Goal: Information Seeking & Learning: Learn about a topic

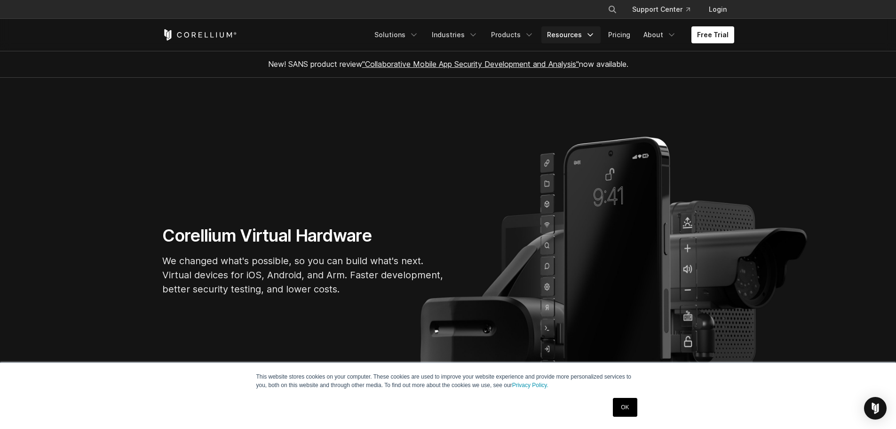
click at [591, 32] on icon "Navigation Menu" at bounding box center [590, 34] width 9 height 9
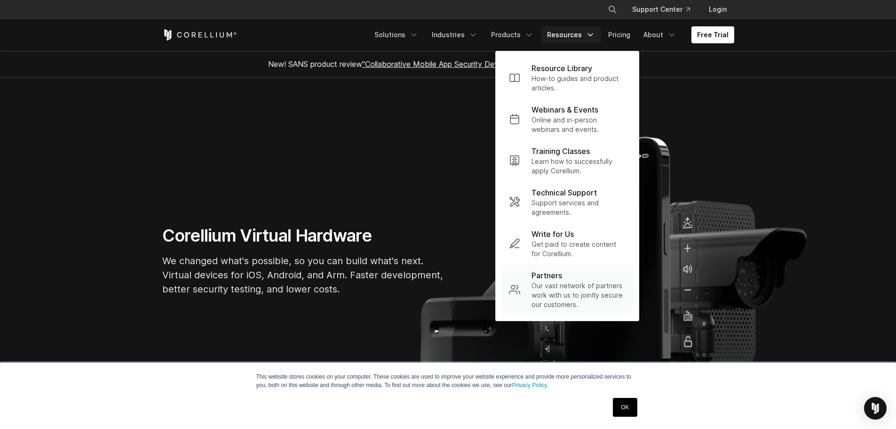
click at [570, 283] on p "Our vast network of partners work with us to jointly secure our customers." at bounding box center [579, 295] width 94 height 28
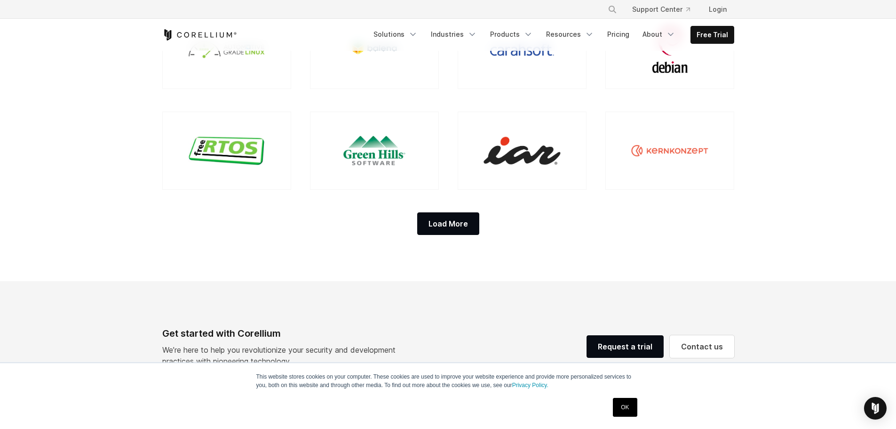
scroll to position [941, 0]
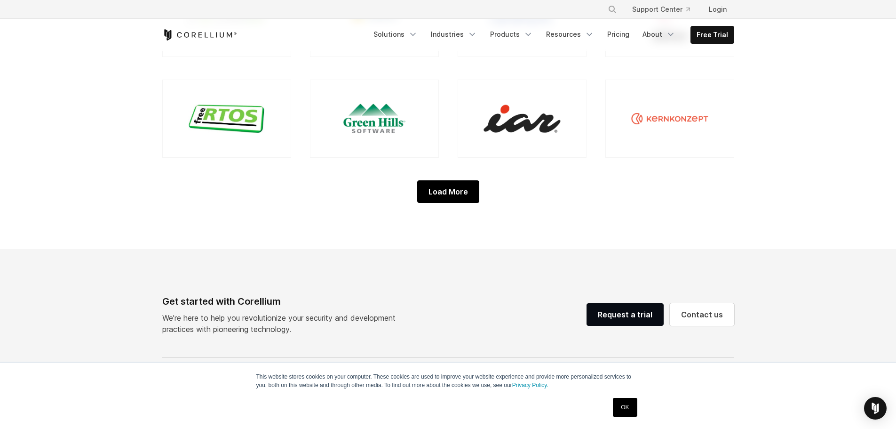
click at [467, 193] on div "Load More" at bounding box center [448, 191] width 62 height 23
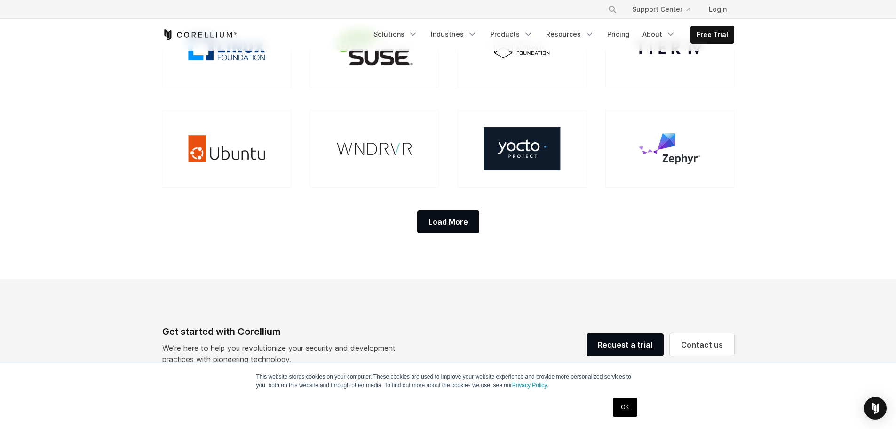
scroll to position [1129, 0]
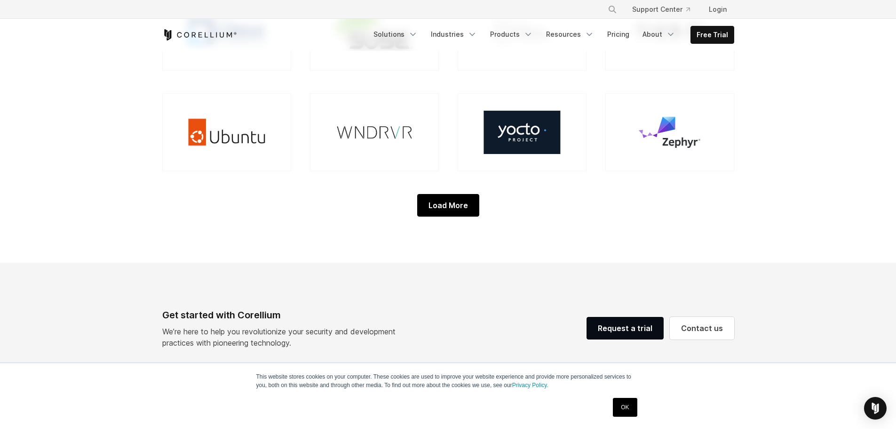
drag, startPoint x: 438, startPoint y: 207, endPoint x: 441, endPoint y: 196, distance: 11.5
click at [438, 205] on div "Load More" at bounding box center [448, 205] width 62 height 23
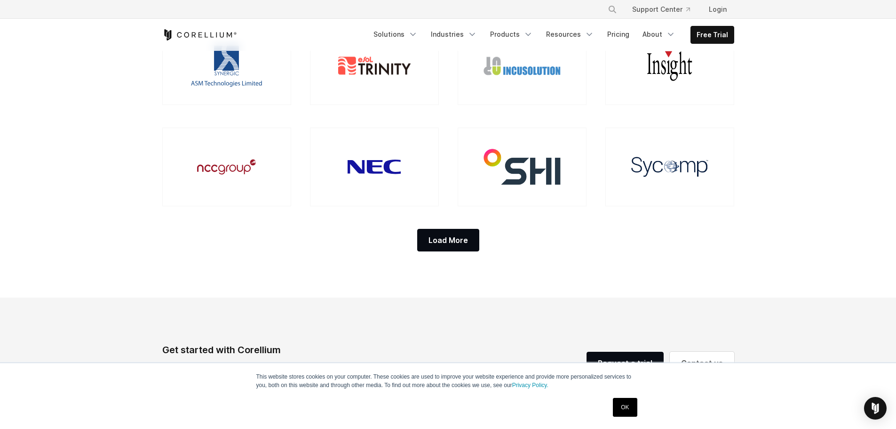
scroll to position [1317, 0]
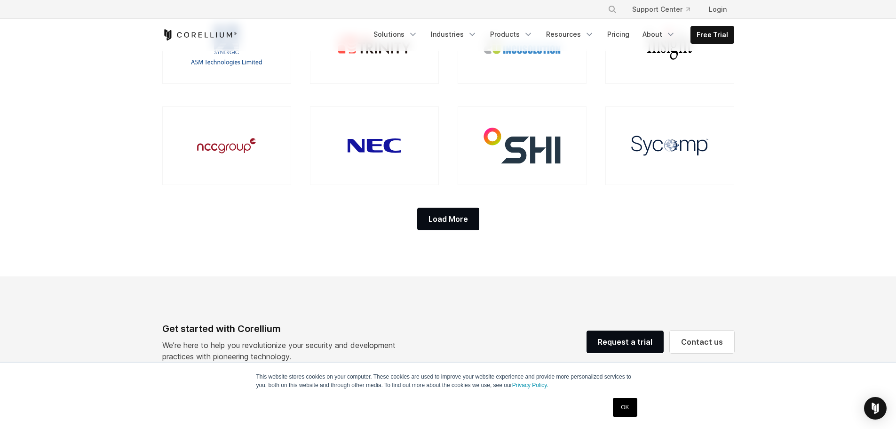
drag, startPoint x: 428, startPoint y: 217, endPoint x: 438, endPoint y: 218, distance: 10.4
click at [429, 218] on div "Load More" at bounding box center [448, 218] width 62 height 23
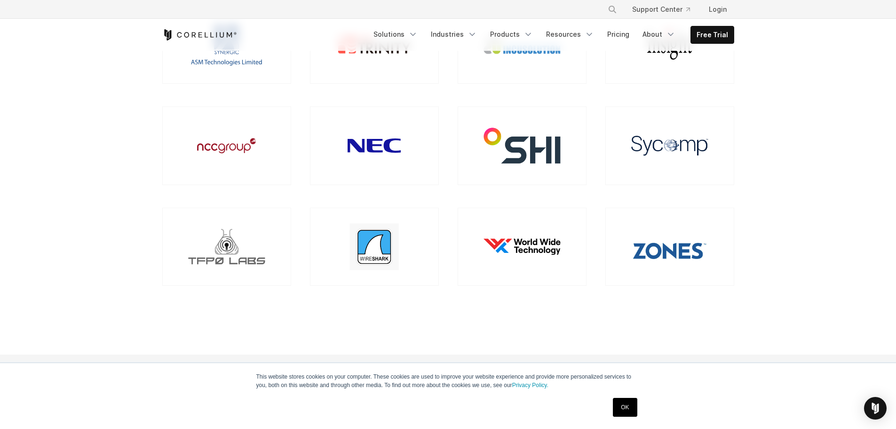
click at [622, 412] on link "OK" at bounding box center [625, 407] width 24 height 19
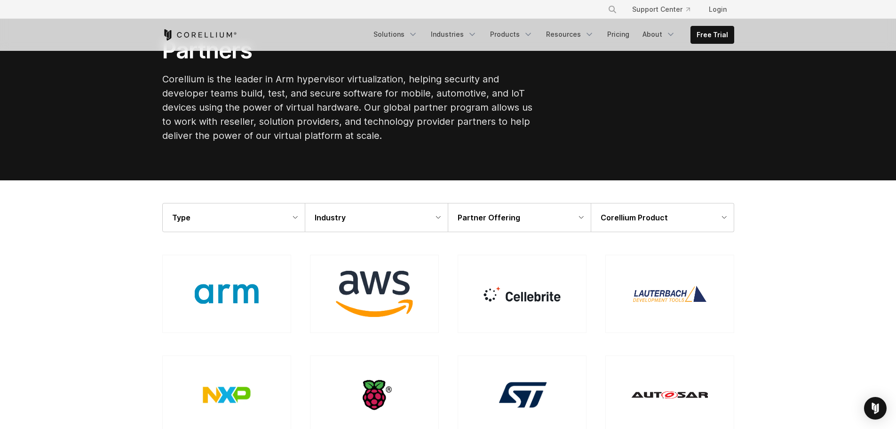
scroll to position [47, 0]
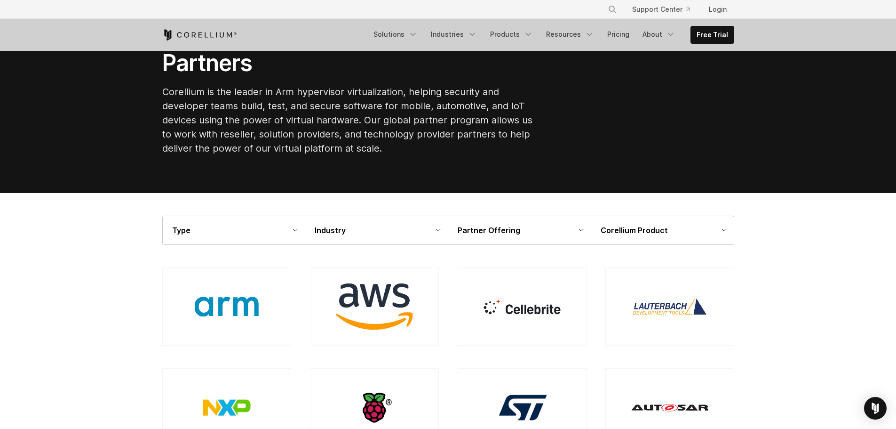
click at [294, 225] on div "Type" at bounding box center [234, 230] width 142 height 28
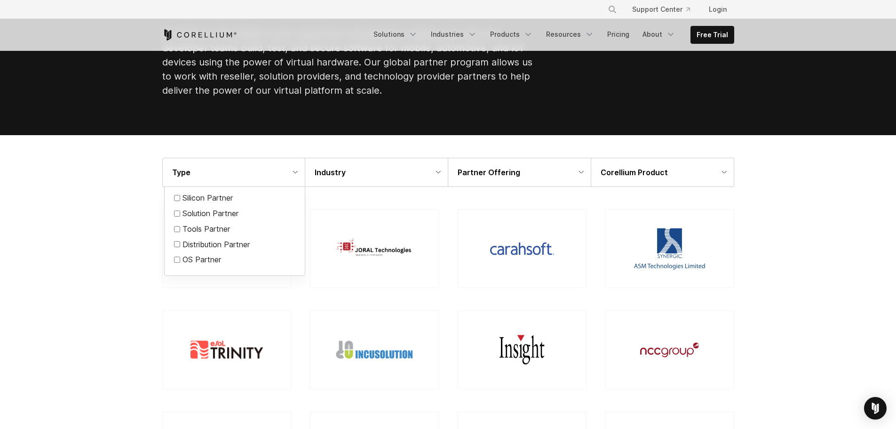
scroll to position [94, 0]
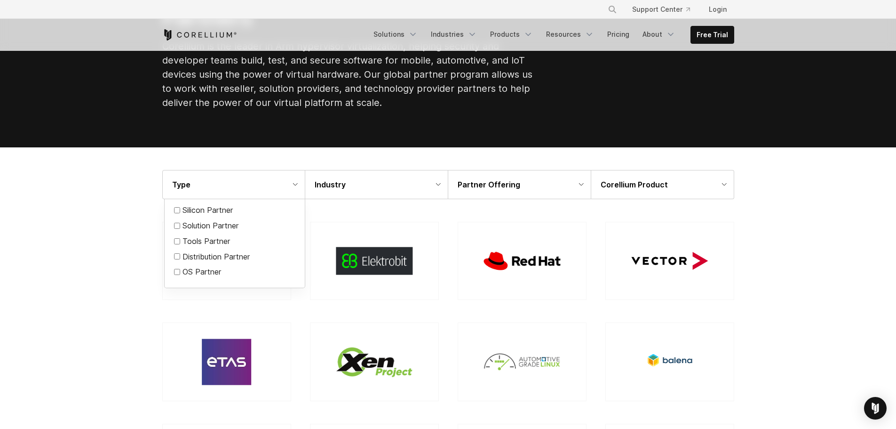
scroll to position [47, 0]
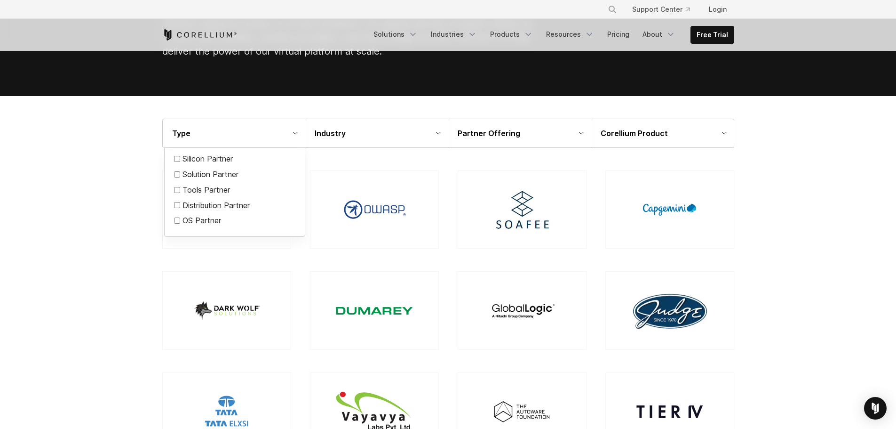
scroll to position [94, 0]
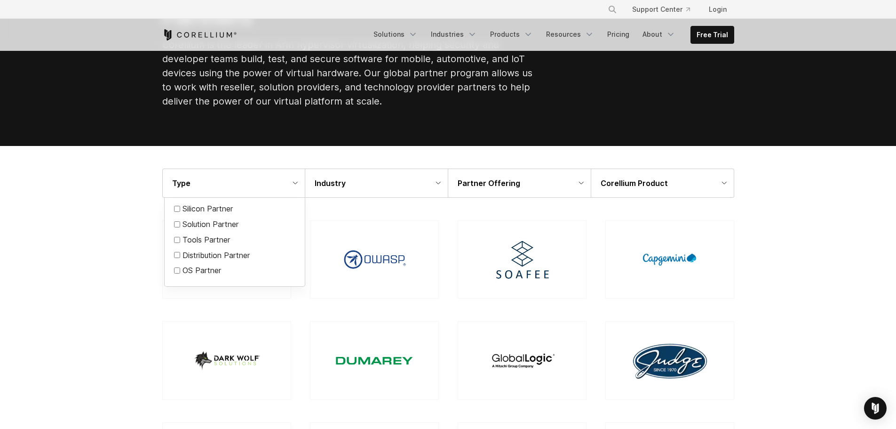
click at [722, 178] on div "Corellium Product" at bounding box center [662, 183] width 143 height 28
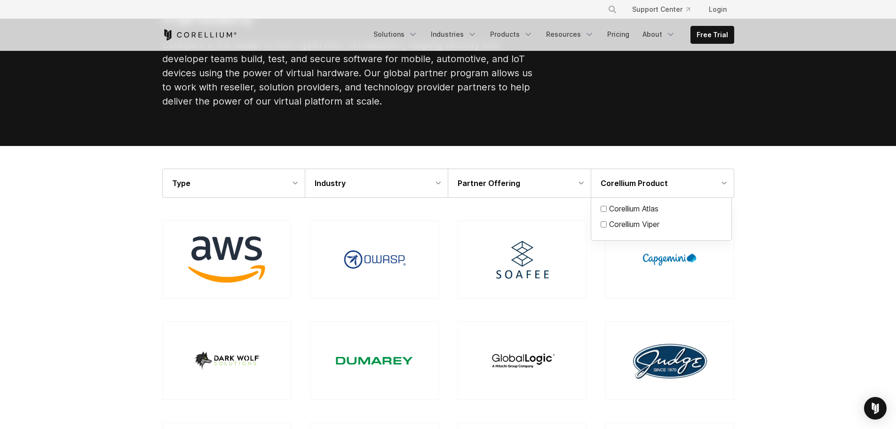
click at [622, 225] on label "Corellium Viper" at bounding box center [634, 224] width 50 height 11
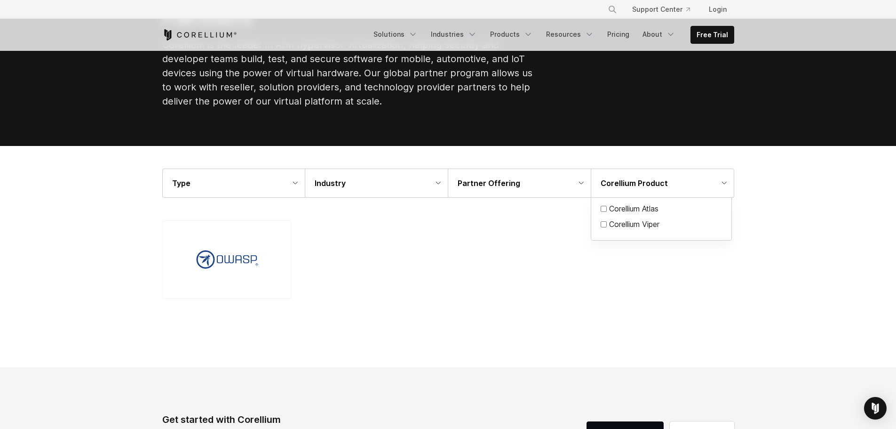
click at [294, 176] on div "Type" at bounding box center [234, 183] width 142 height 28
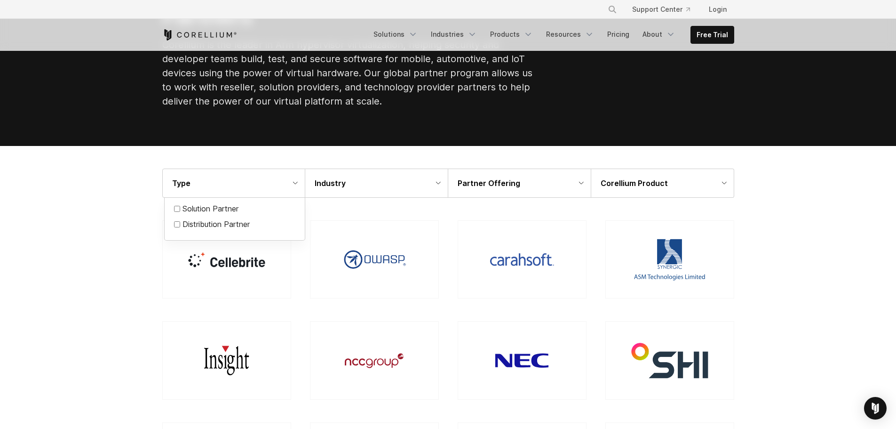
click at [820, 245] on div at bounding box center [448, 214] width 896 height 429
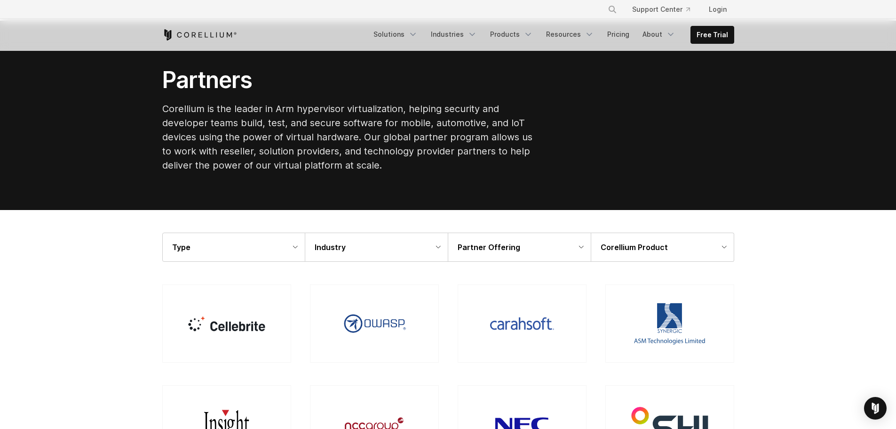
scroll to position [47, 0]
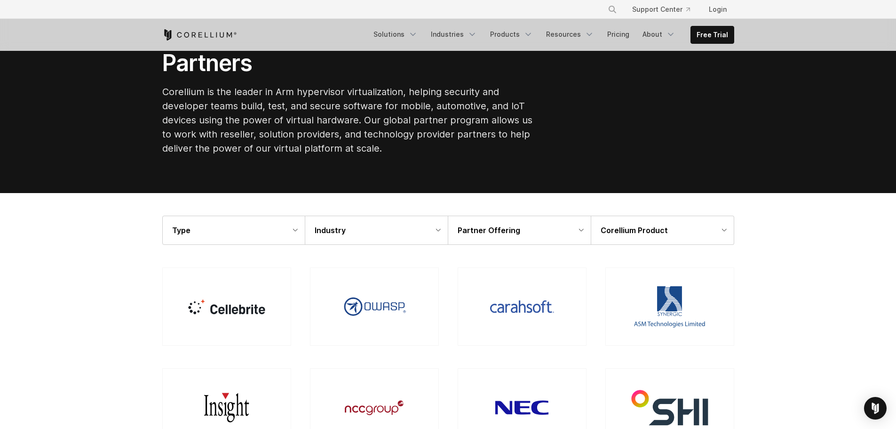
click at [580, 223] on div "Partner Offering" at bounding box center [519, 230] width 143 height 28
click at [437, 229] on icon at bounding box center [438, 230] width 5 height 3
click at [825, 282] on div at bounding box center [448, 214] width 896 height 429
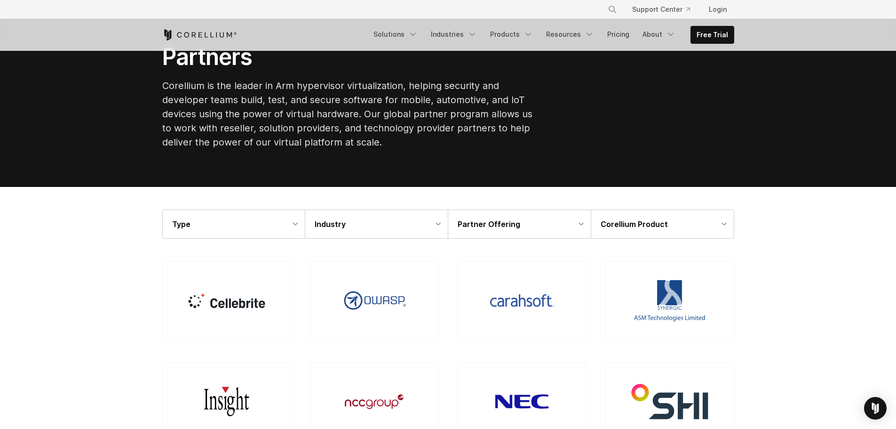
scroll to position [0, 0]
